Goal: Contribute content

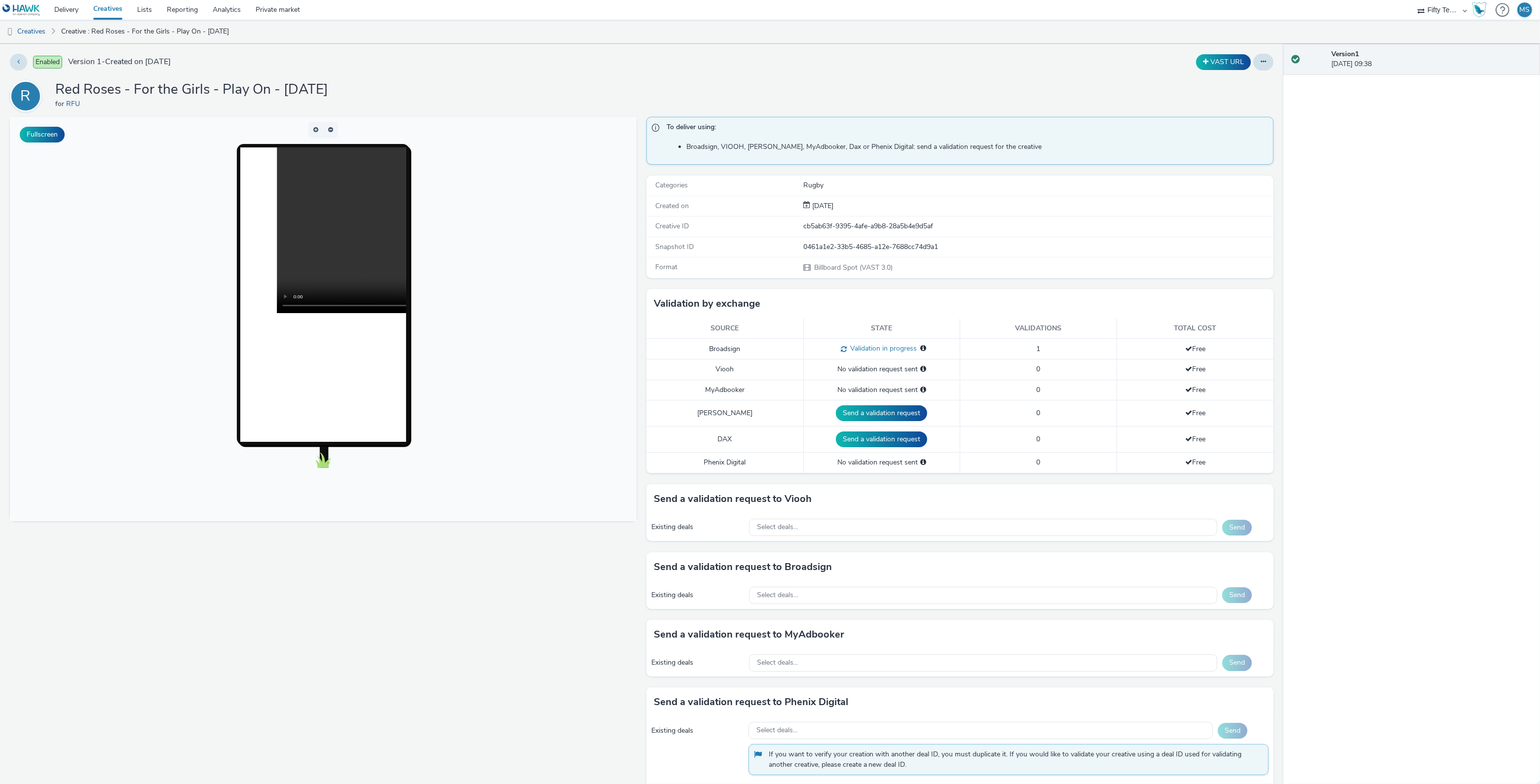
click at [109, 4] on link "Creatives" at bounding box center [108, 10] width 44 height 20
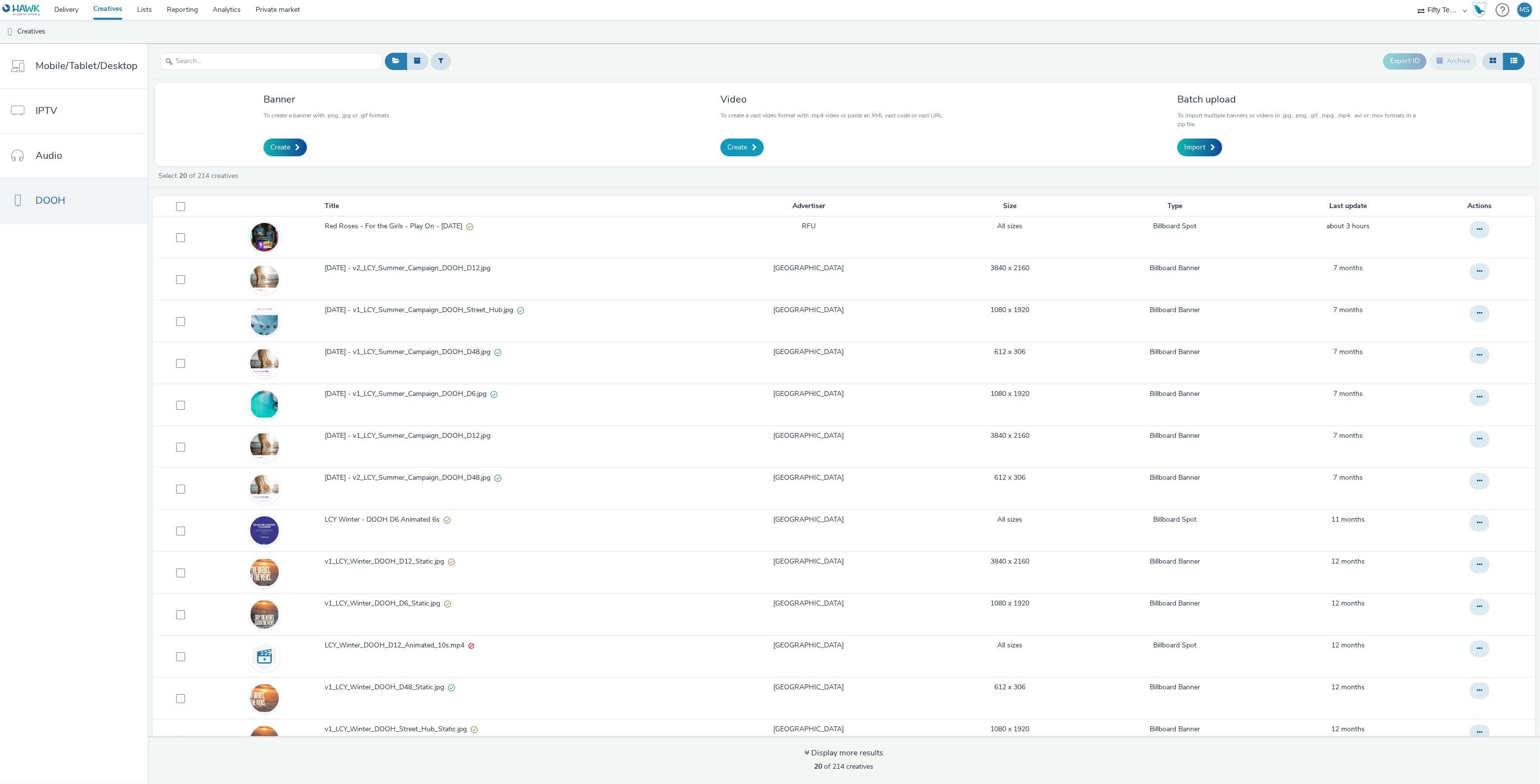
click at [733, 145] on span "Create" at bounding box center [737, 148] width 20 height 10
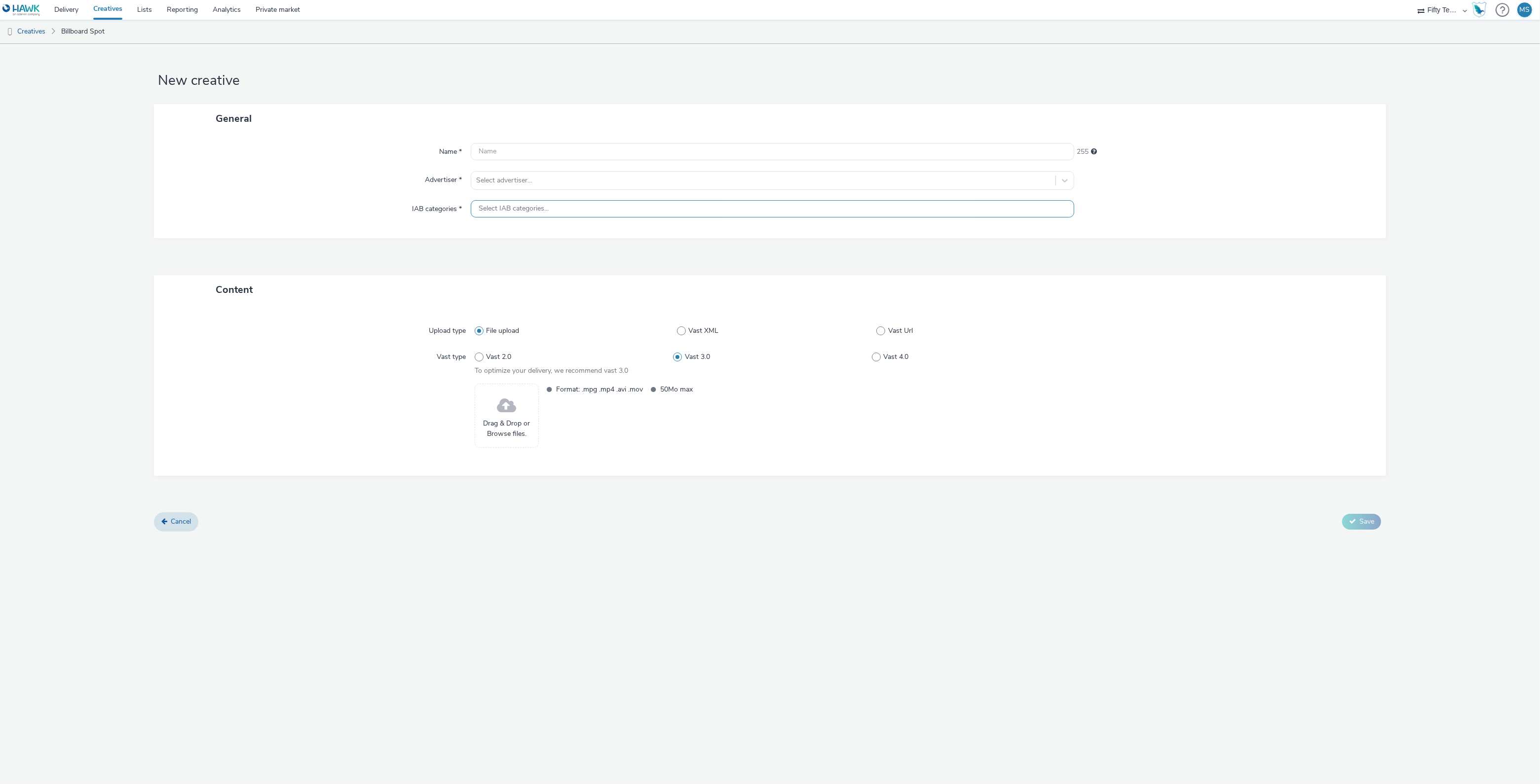
click at [490, 203] on div "Select IAB categories..." at bounding box center [772, 209] width 603 height 17
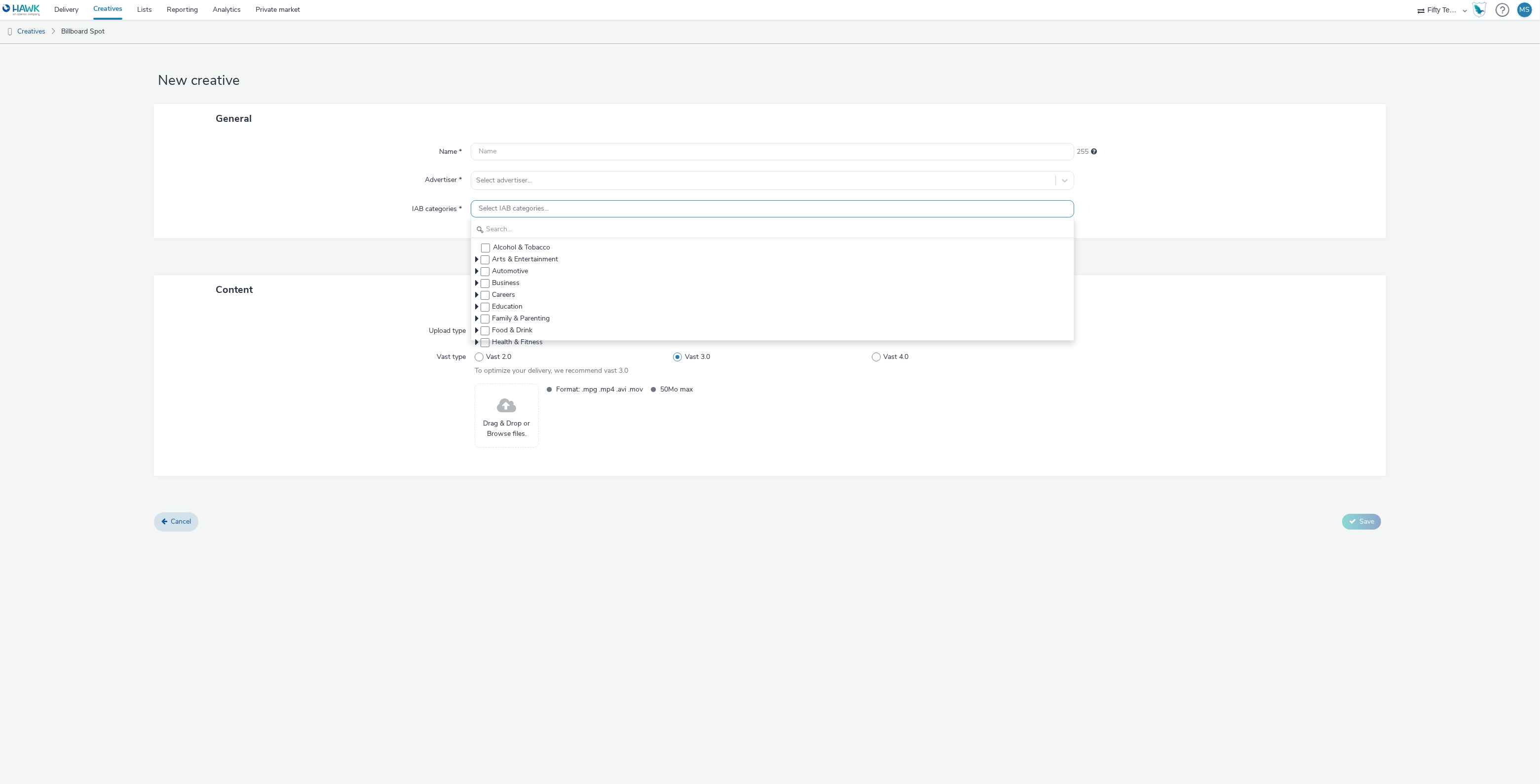
click at [491, 205] on span "Select IAB categories..." at bounding box center [514, 209] width 70 height 8
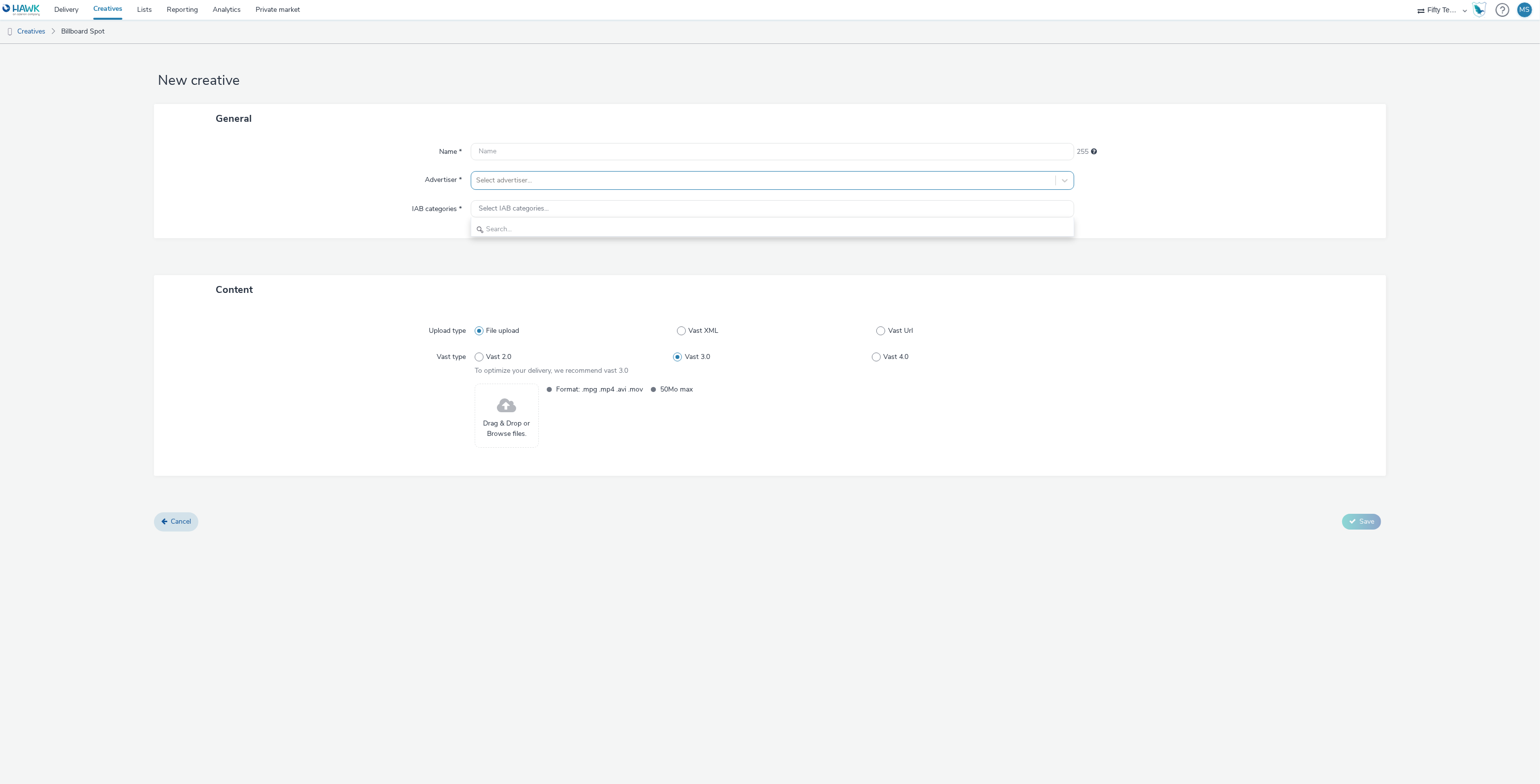
click at [497, 186] on div at bounding box center [763, 180] width 575 height 12
type input "rfu"
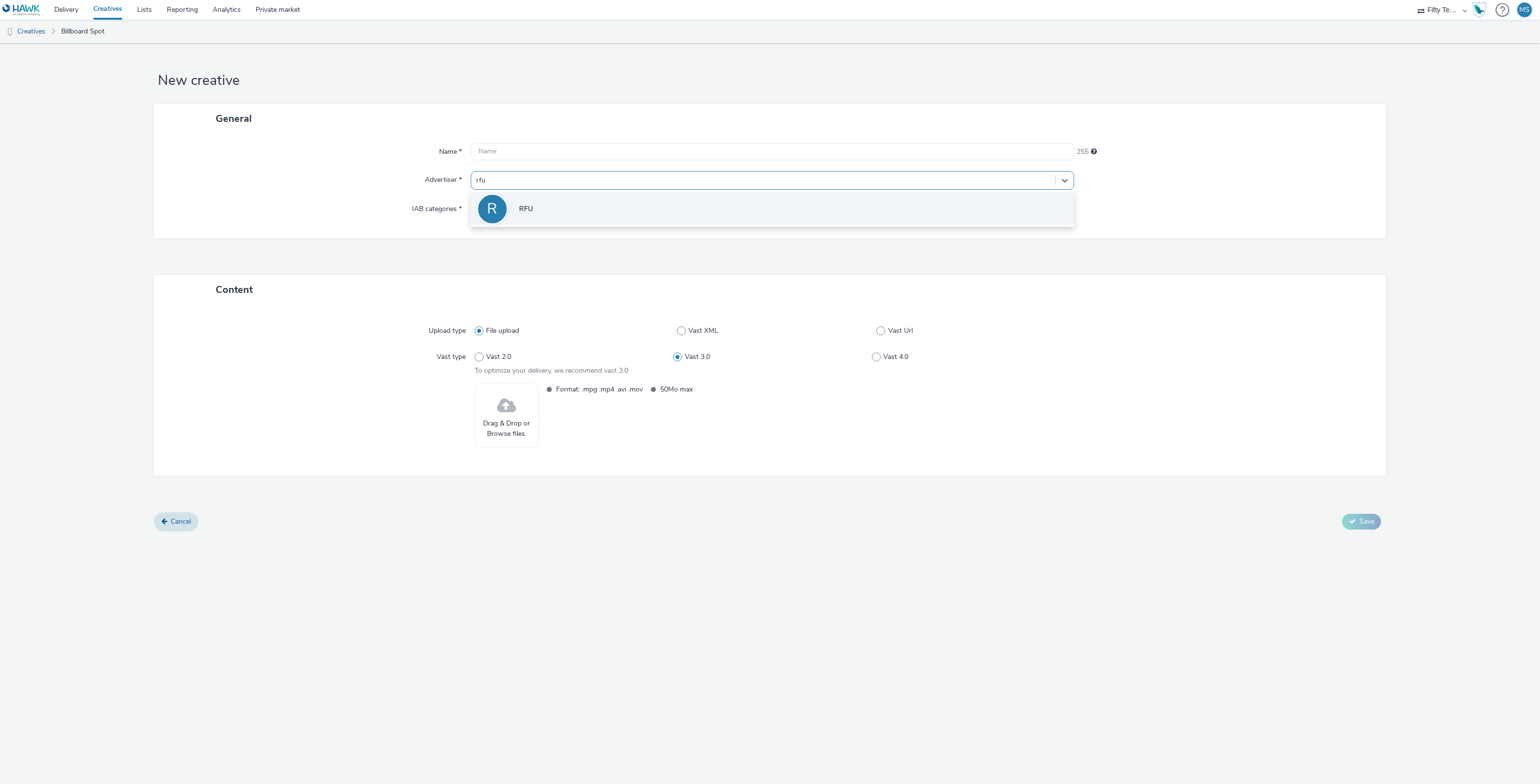
click at [518, 212] on li "R RFU" at bounding box center [772, 208] width 603 height 33
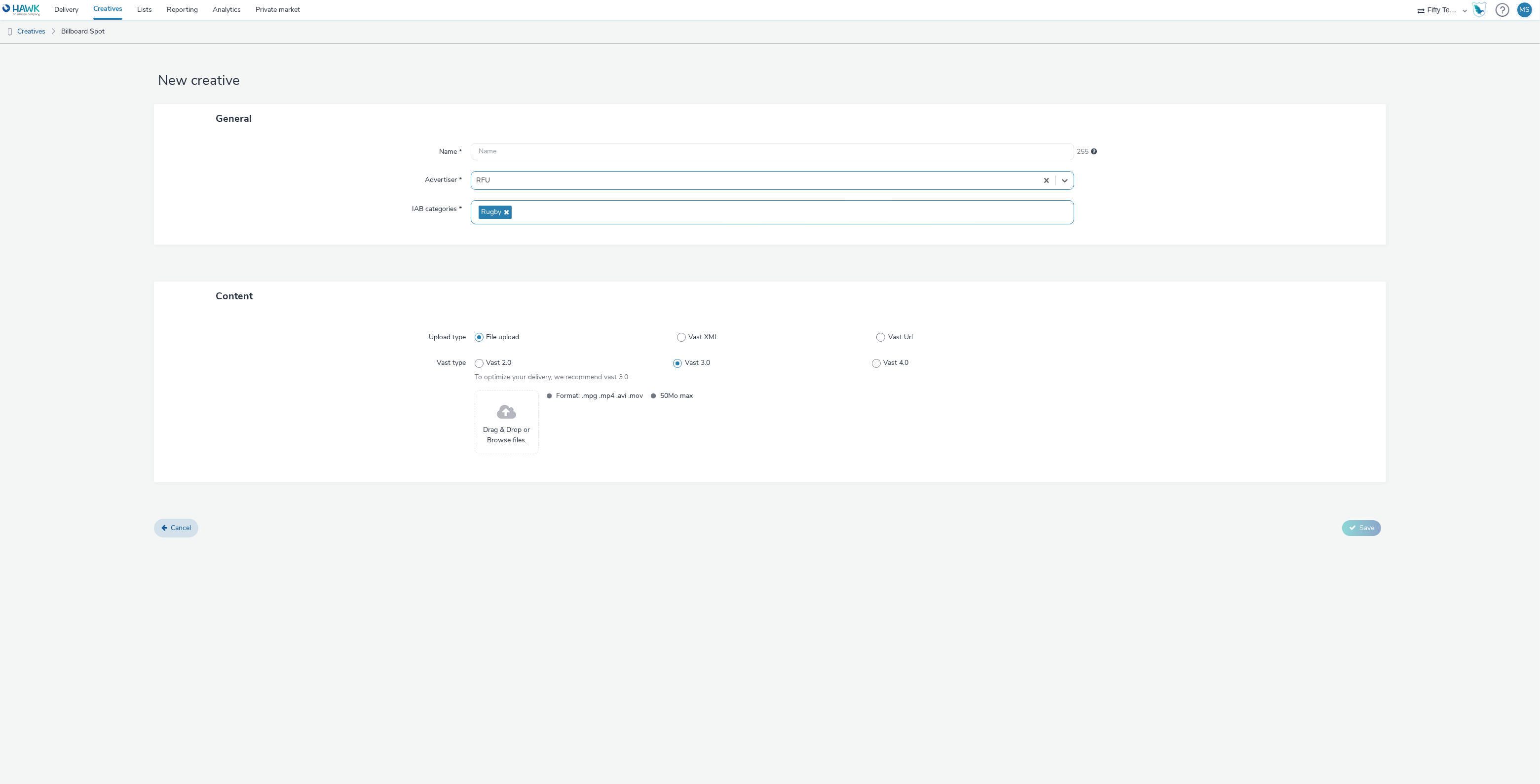
click at [526, 437] on span "Drag & Drop or Browse files." at bounding box center [506, 435] width 53 height 20
click at [518, 145] on input "text" at bounding box center [772, 151] width 603 height 17
type input "RFU - For the Girls - More to Explore - [DATE]"
click at [1370, 541] on span "Save" at bounding box center [1367, 543] width 15 height 10
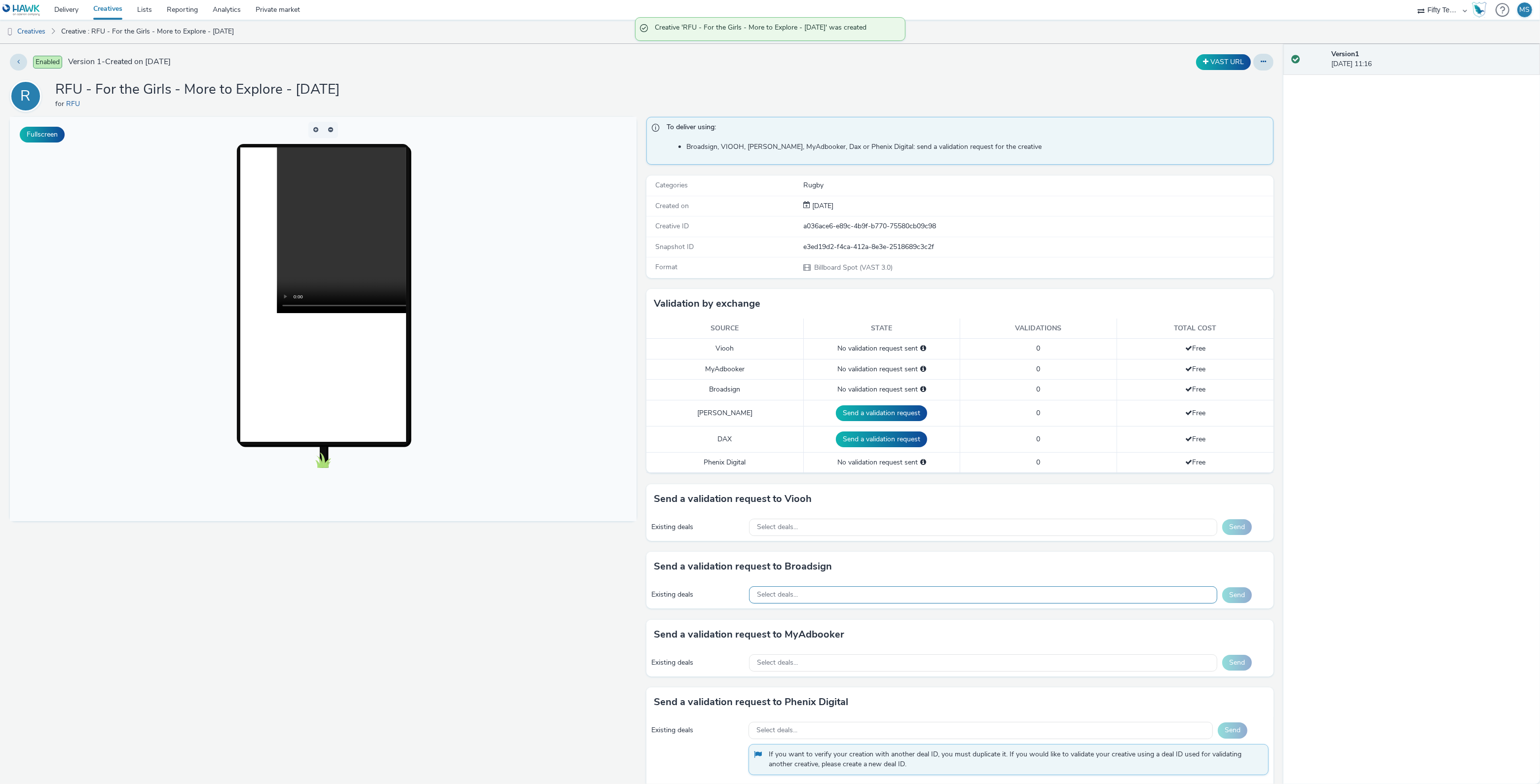
click at [903, 593] on div "Select deals..." at bounding box center [983, 595] width 468 height 17
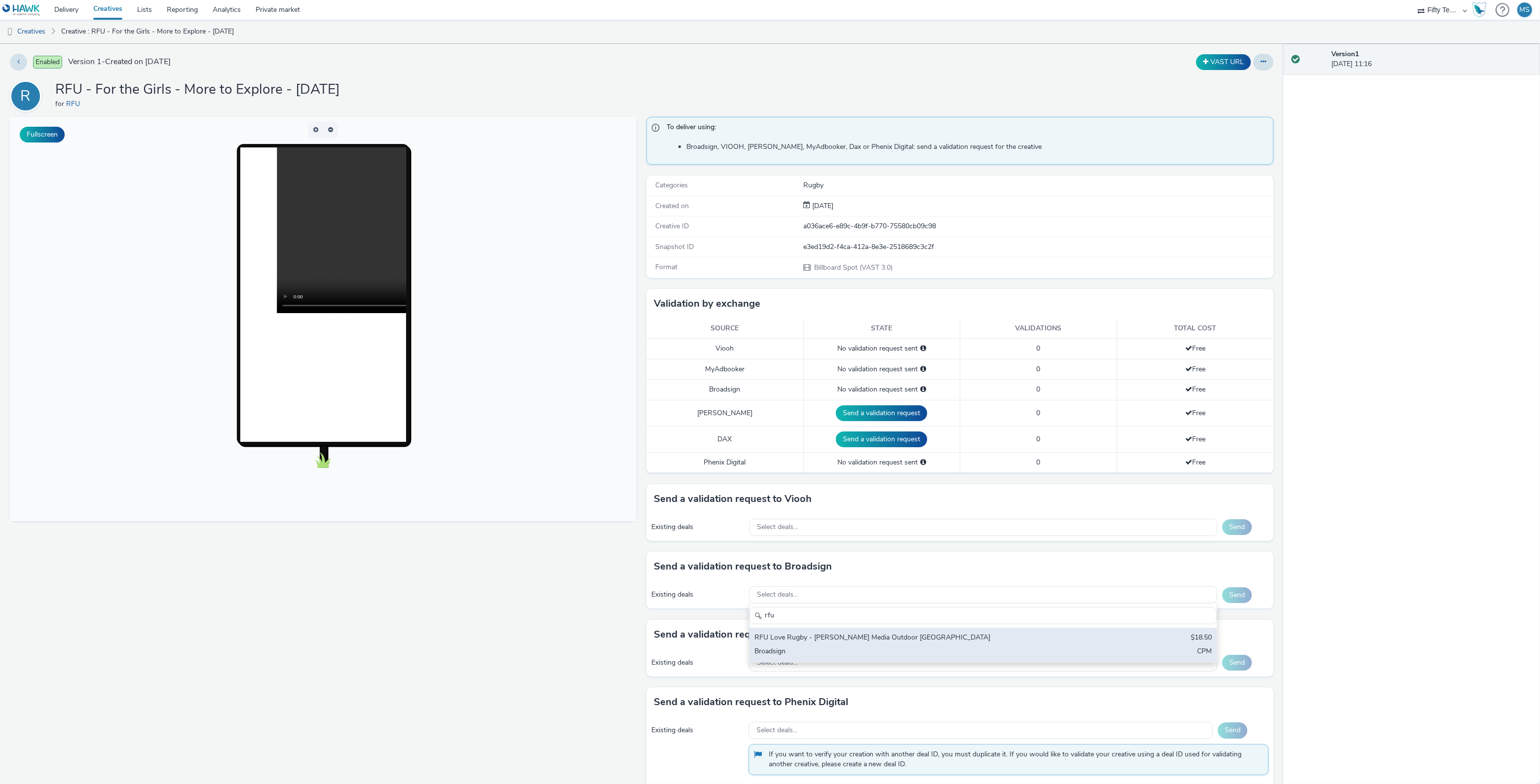
type input "rfu"
click at [1122, 651] on div "RFU Love Rugby - [PERSON_NAME] Media Outdoor UK $18.50 Broadsign CPM" at bounding box center [983, 645] width 468 height 35
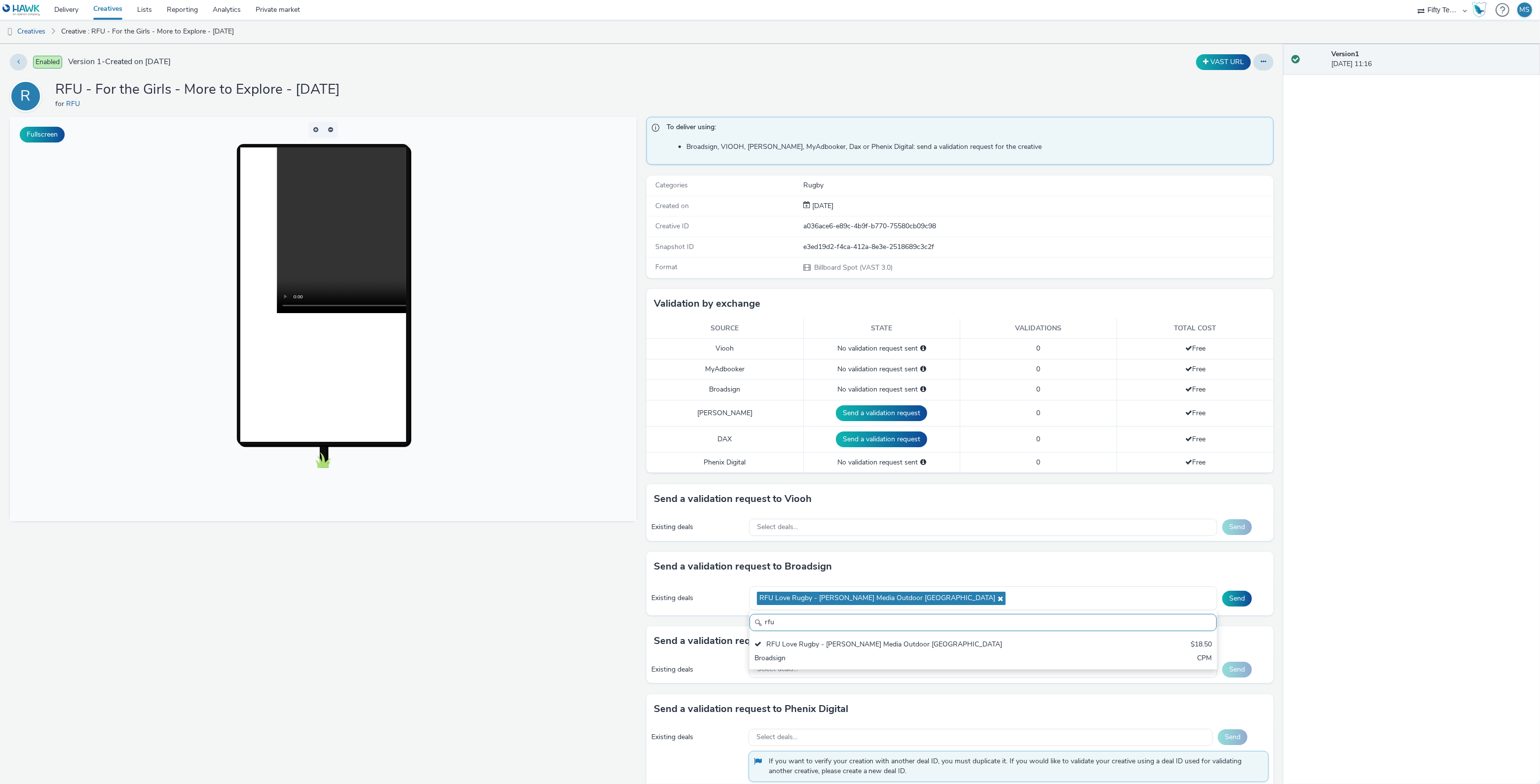
click at [1330, 350] on div "Version 1 [DATE] 11:16" at bounding box center [1411, 414] width 256 height 740
click at [71, 106] on link "RFU" at bounding box center [75, 104] width 18 height 10
